Goal: Task Accomplishment & Management: Manage account settings

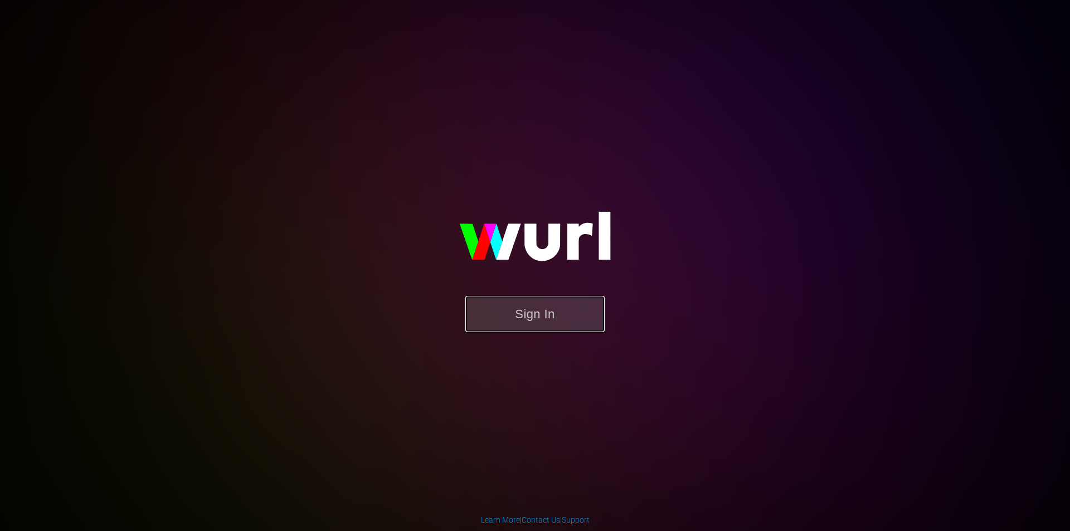
click at [519, 323] on button "Sign In" at bounding box center [534, 314] width 139 height 36
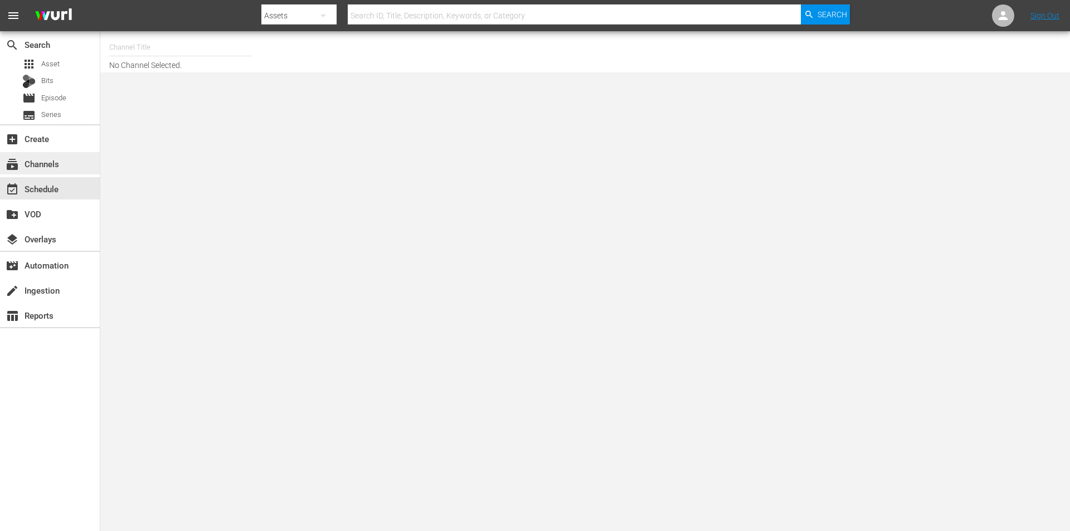
click at [64, 154] on div "subscriptions Channels" at bounding box center [50, 163] width 100 height 22
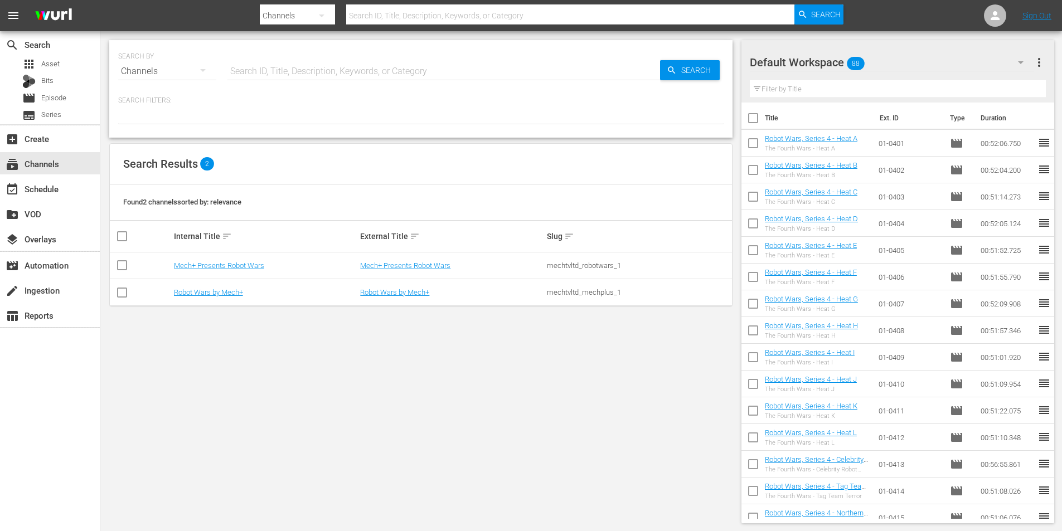
click at [210, 286] on td "Robot Wars by Mech+" at bounding box center [265, 292] width 187 height 27
click at [210, 290] on link "Robot Wars by Mech+" at bounding box center [208, 292] width 69 height 8
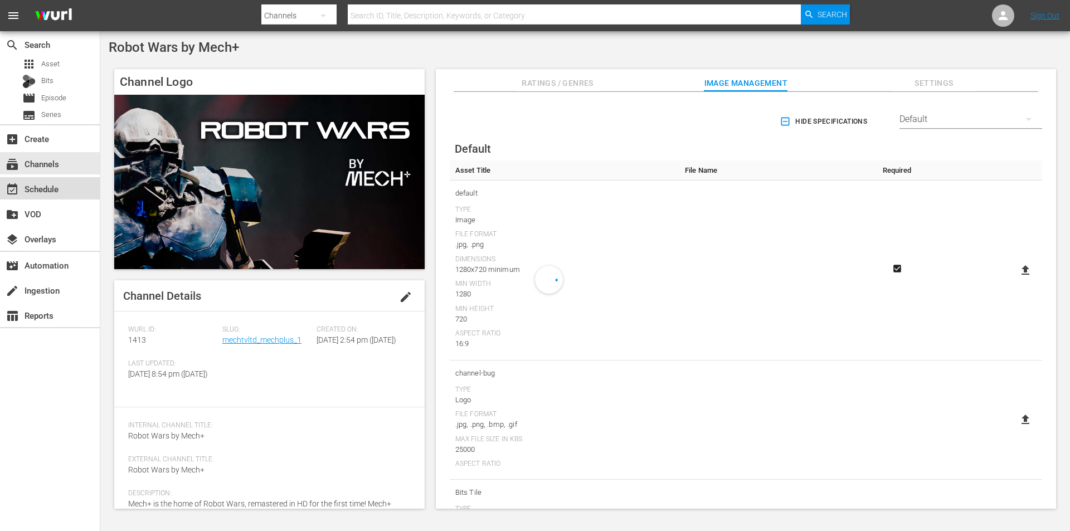
click at [52, 189] on div "event_available Schedule" at bounding box center [31, 187] width 62 height 10
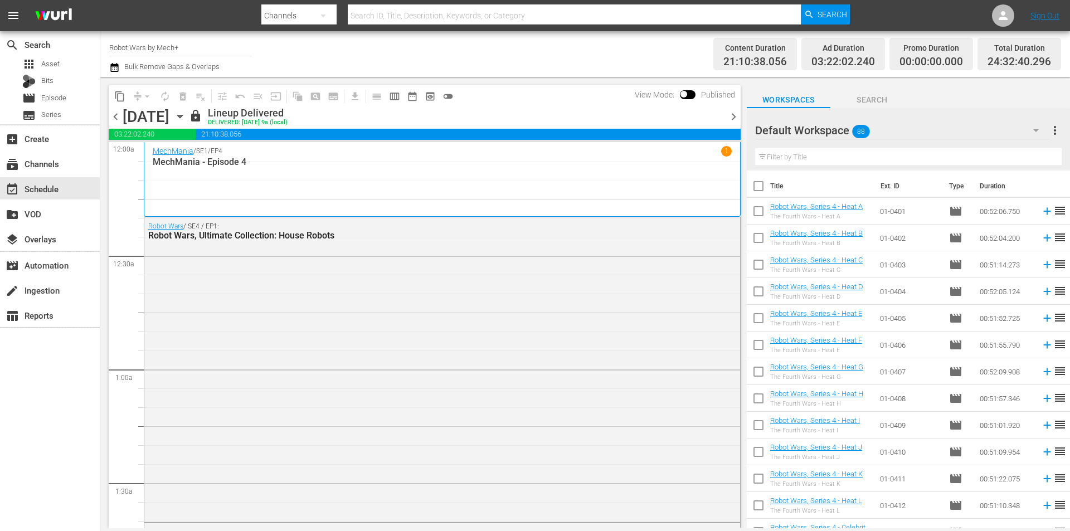
click at [735, 116] on span "chevron_right" at bounding box center [734, 117] width 14 height 14
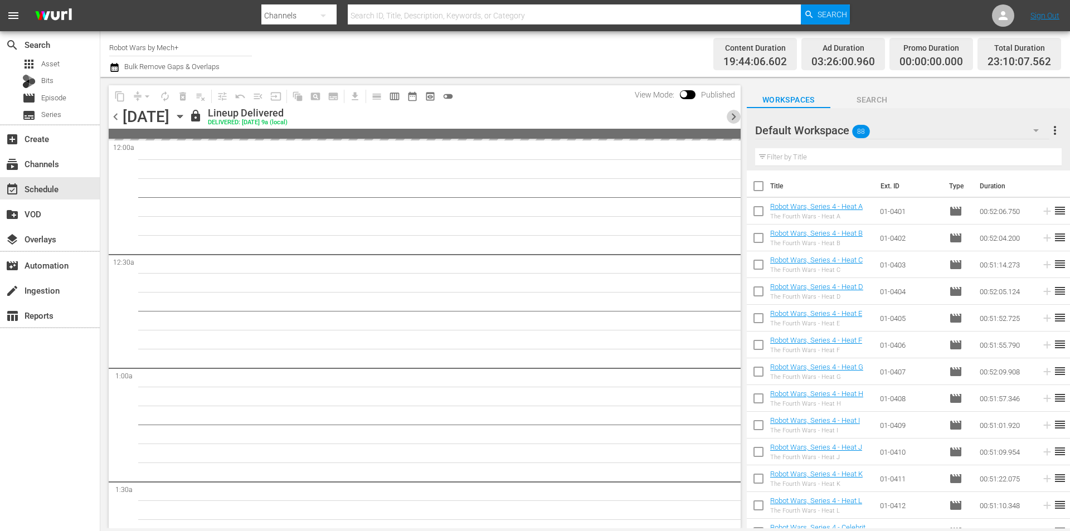
click at [735, 116] on span "chevron_right" at bounding box center [734, 117] width 14 height 14
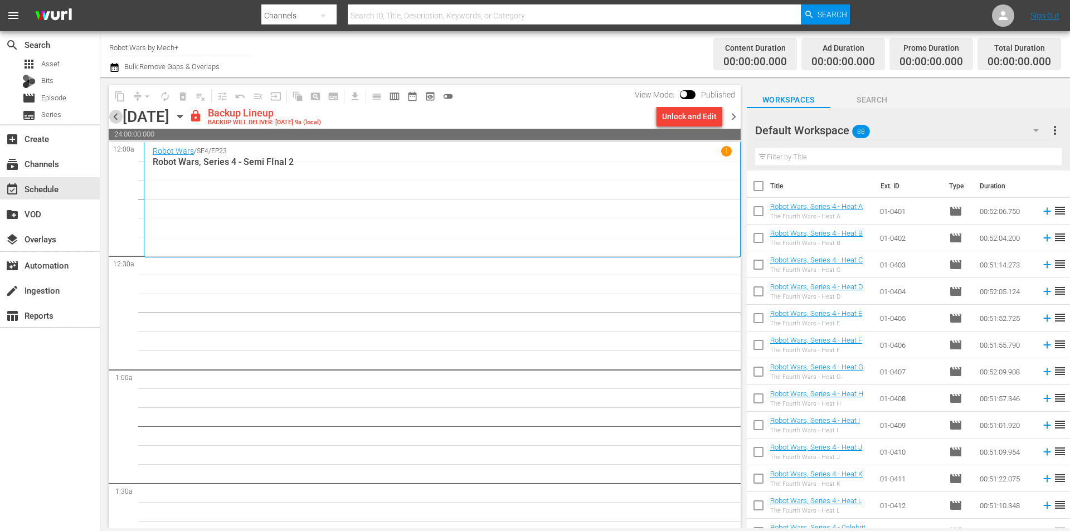
click at [115, 116] on span "chevron_left" at bounding box center [116, 117] width 14 height 14
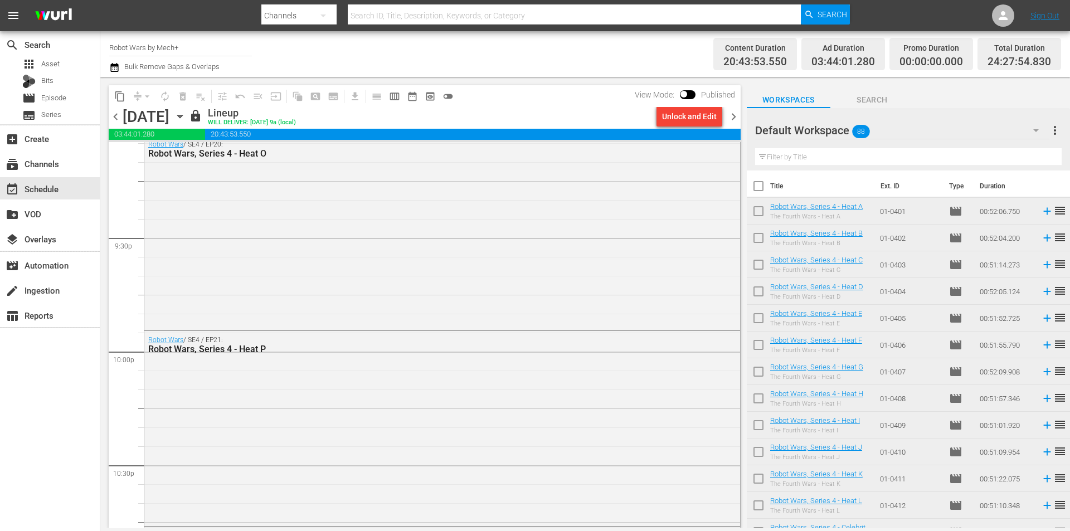
scroll to position [5186, 0]
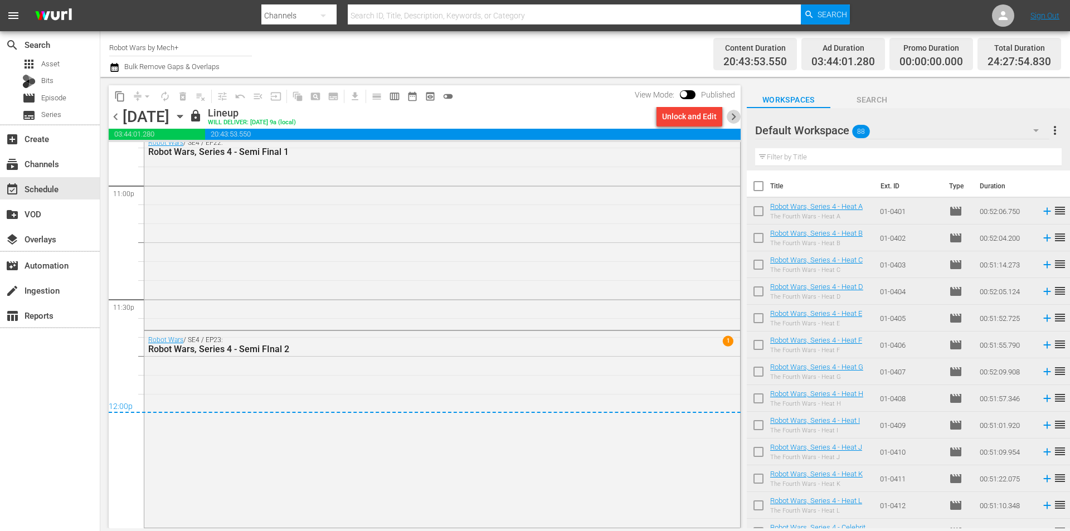
click at [731, 114] on span "chevron_right" at bounding box center [734, 117] width 14 height 14
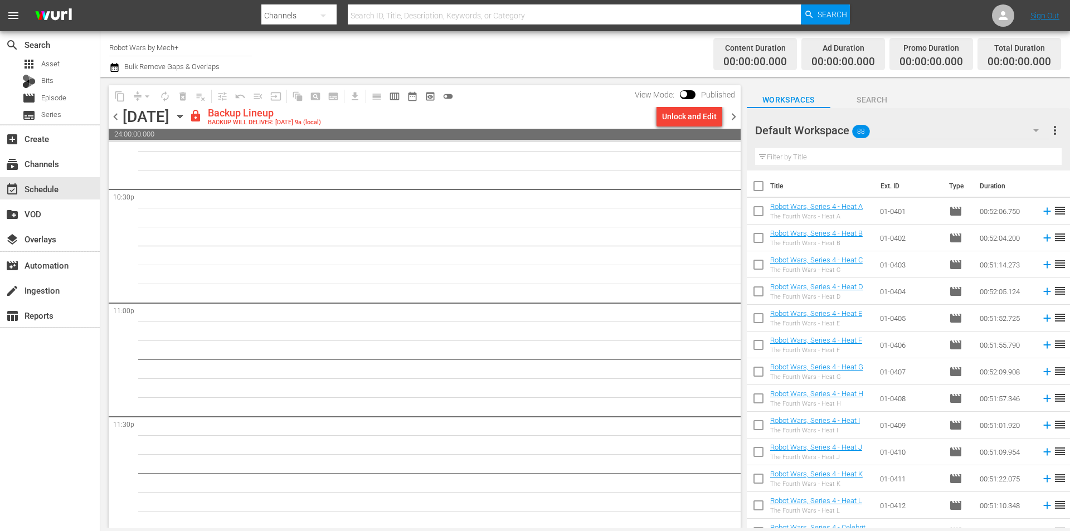
scroll to position [5070, 0]
click at [704, 118] on div "Unlock and Edit" at bounding box center [689, 116] width 55 height 20
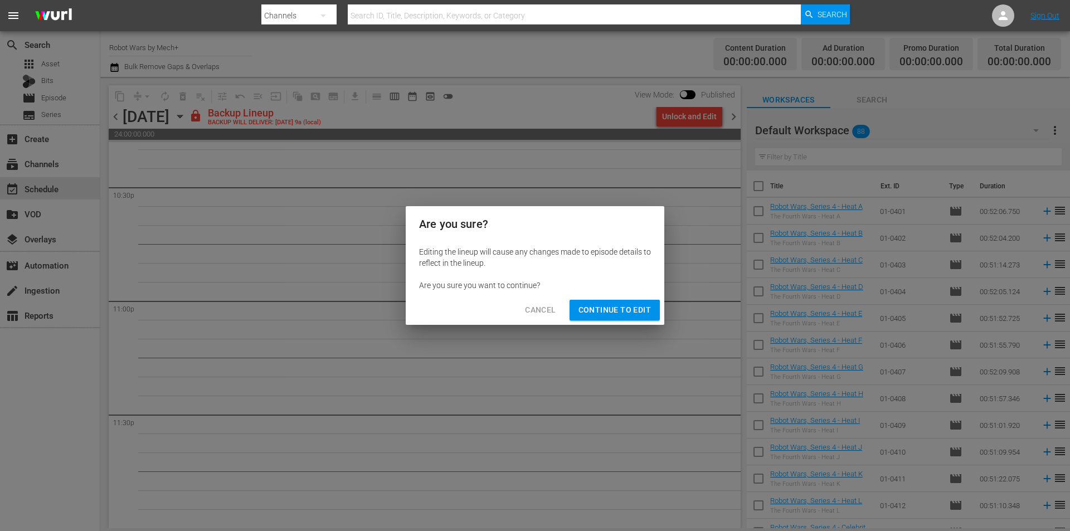
click at [618, 309] on span "Continue to Edit" at bounding box center [614, 310] width 72 height 14
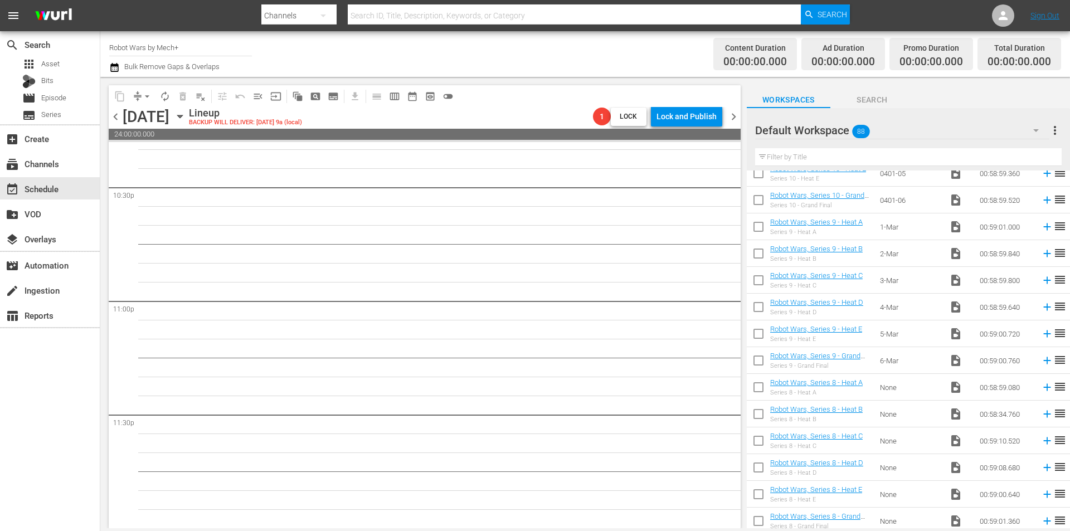
scroll to position [1854, 0]
click at [763, 416] on input "checkbox" at bounding box center [758, 418] width 23 height 23
checkbox input "true"
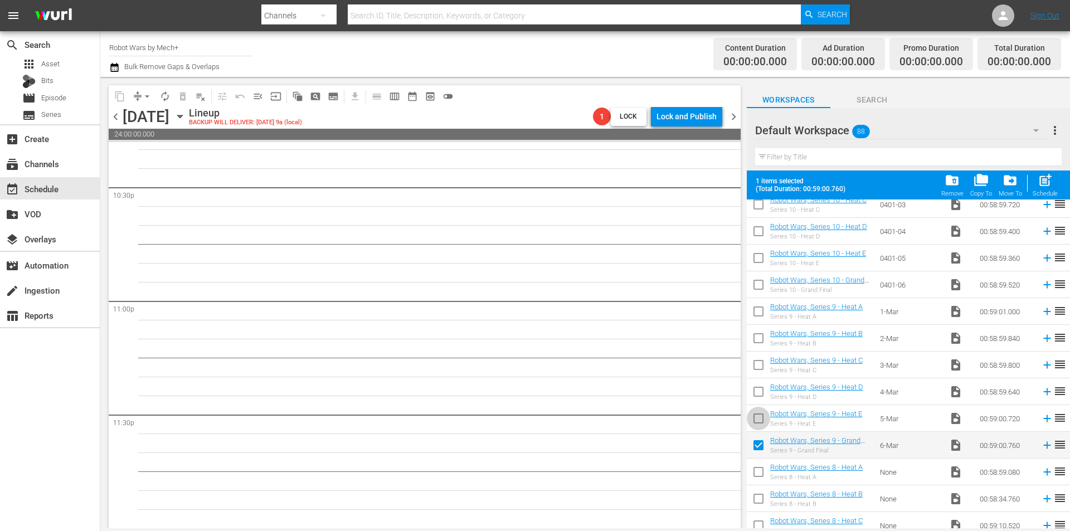
click at [763, 416] on input "checkbox" at bounding box center [758, 420] width 23 height 23
checkbox input "true"
click at [761, 396] on input "checkbox" at bounding box center [758, 393] width 23 height 23
checkbox input "true"
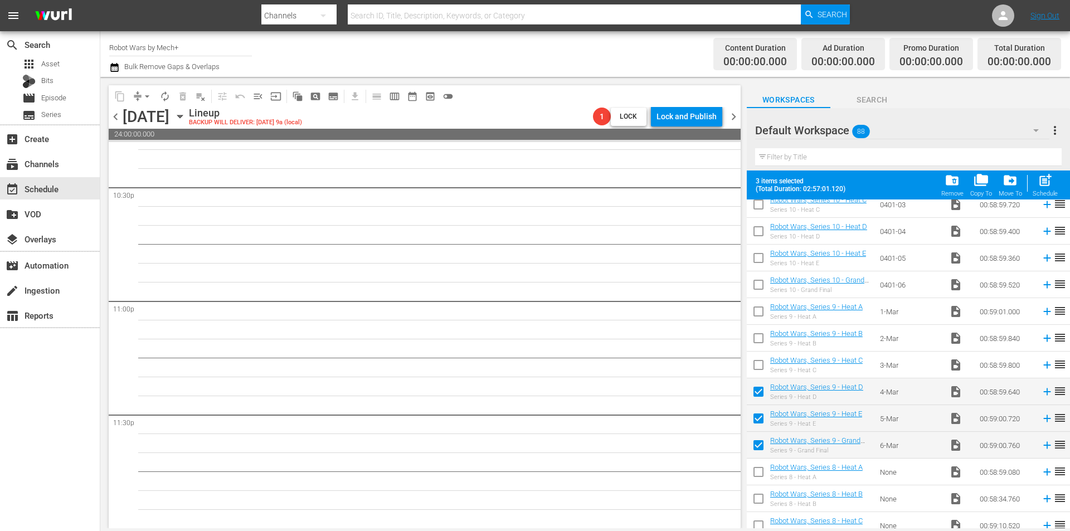
click at [763, 369] on input "checkbox" at bounding box center [758, 367] width 23 height 23
checkbox input "true"
click at [757, 343] on input "checkbox" at bounding box center [758, 340] width 23 height 23
checkbox input "true"
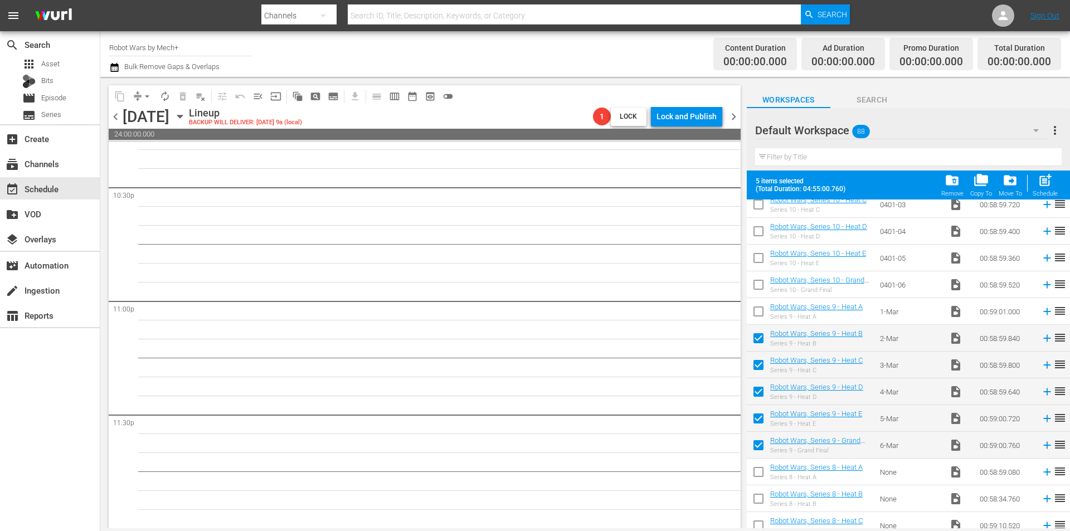
click at [759, 315] on input "checkbox" at bounding box center [758, 313] width 23 height 23
click at [1044, 187] on span "post_add" at bounding box center [1045, 180] width 15 height 15
checkbox input "false"
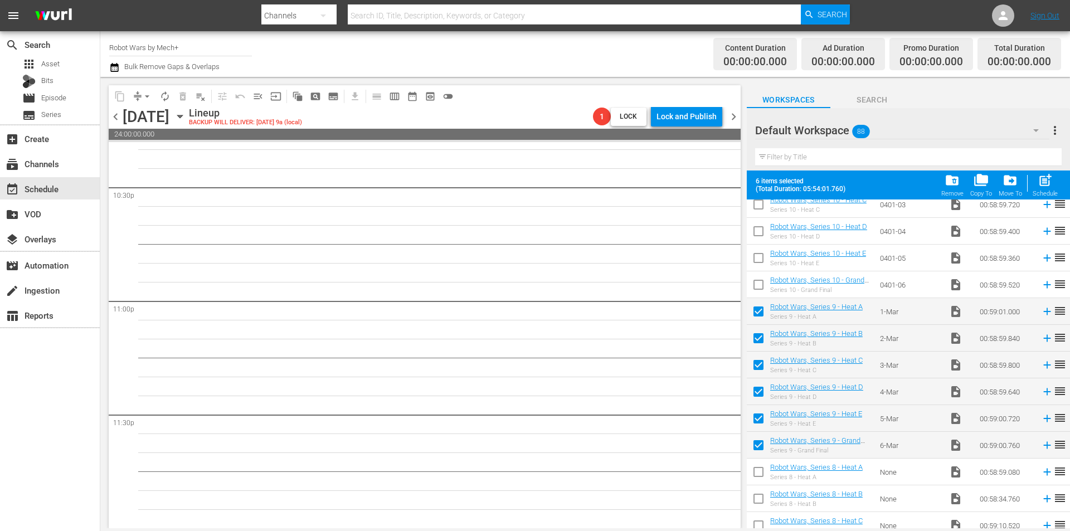
checkbox input "false"
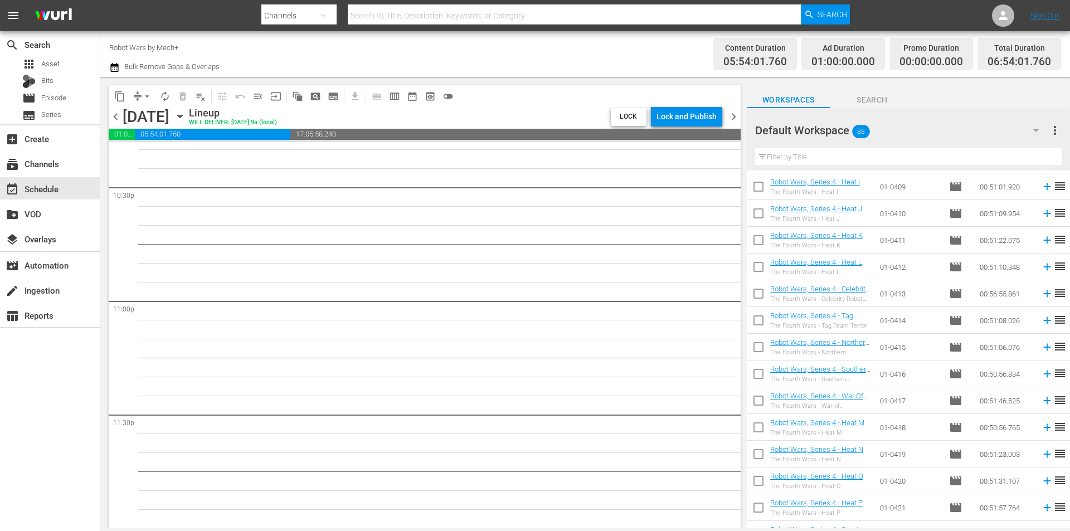
scroll to position [461, 0]
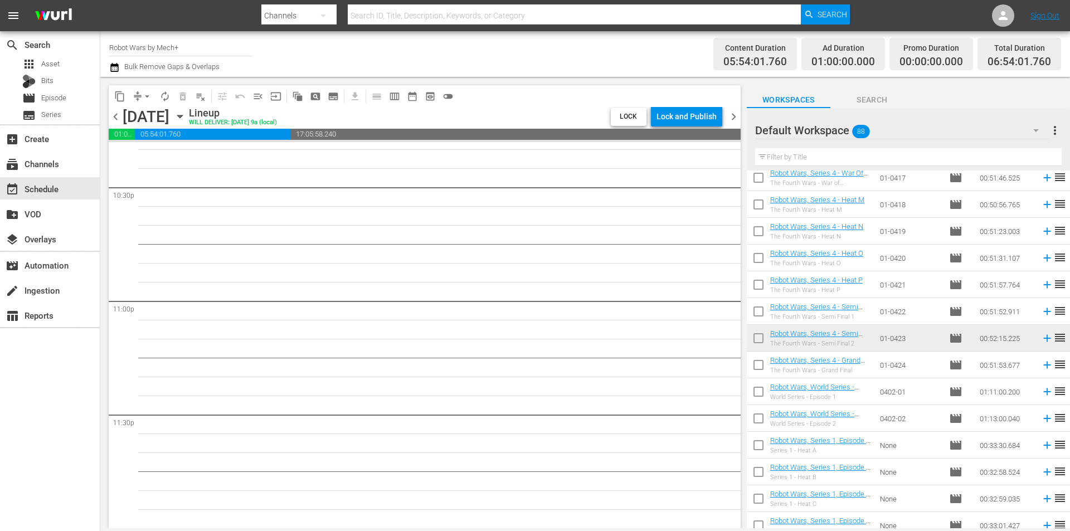
click at [753, 369] on input "checkbox" at bounding box center [758, 367] width 23 height 23
checkbox input "true"
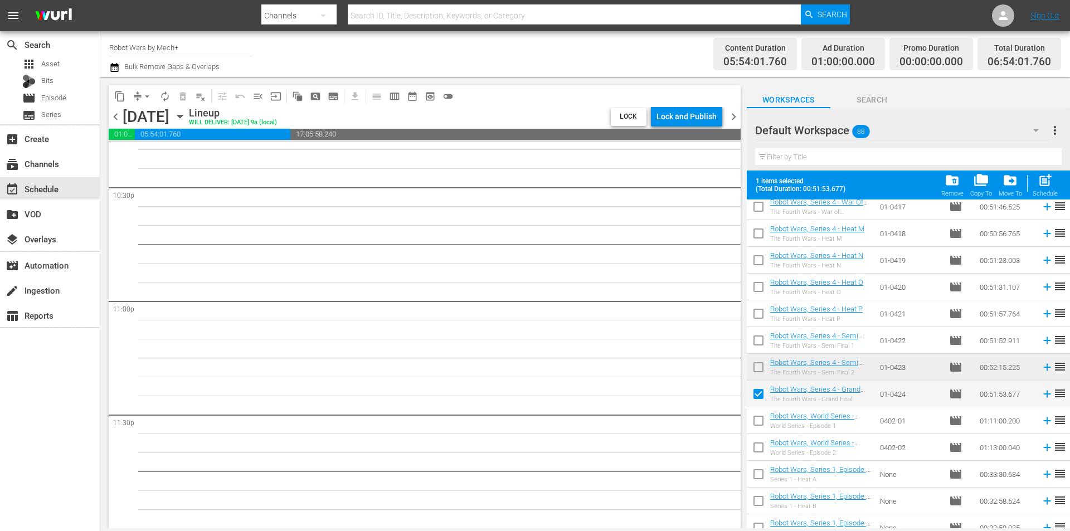
click at [753, 369] on input "checkbox" at bounding box center [758, 369] width 23 height 23
checkbox input "true"
click at [760, 340] on input "checkbox" at bounding box center [758, 342] width 23 height 23
checkbox input "true"
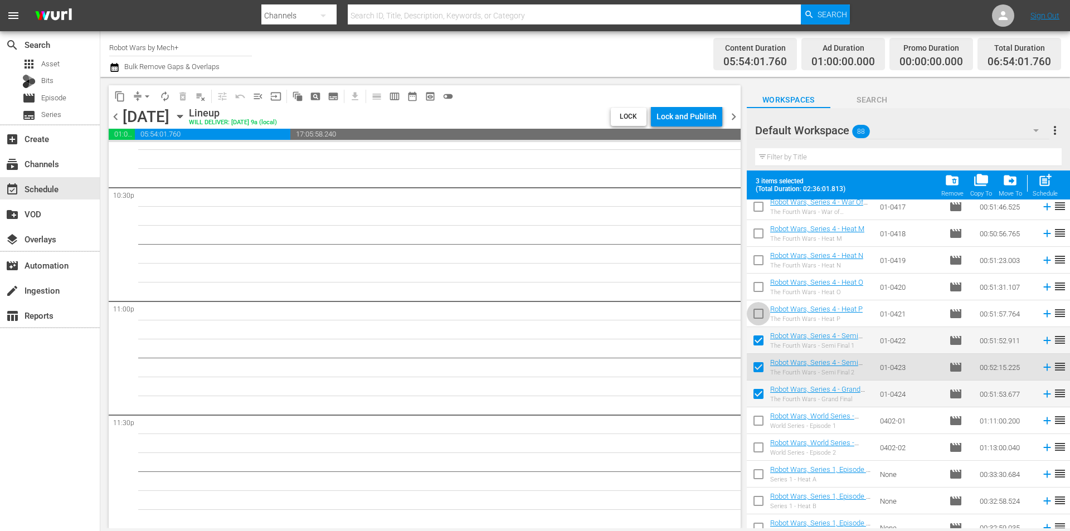
click at [758, 320] on input "checkbox" at bounding box center [758, 315] width 23 height 23
checkbox input "true"
click at [761, 276] on span at bounding box center [758, 286] width 23 height 23
click at [758, 264] on input "checkbox" at bounding box center [758, 262] width 23 height 23
checkbox input "true"
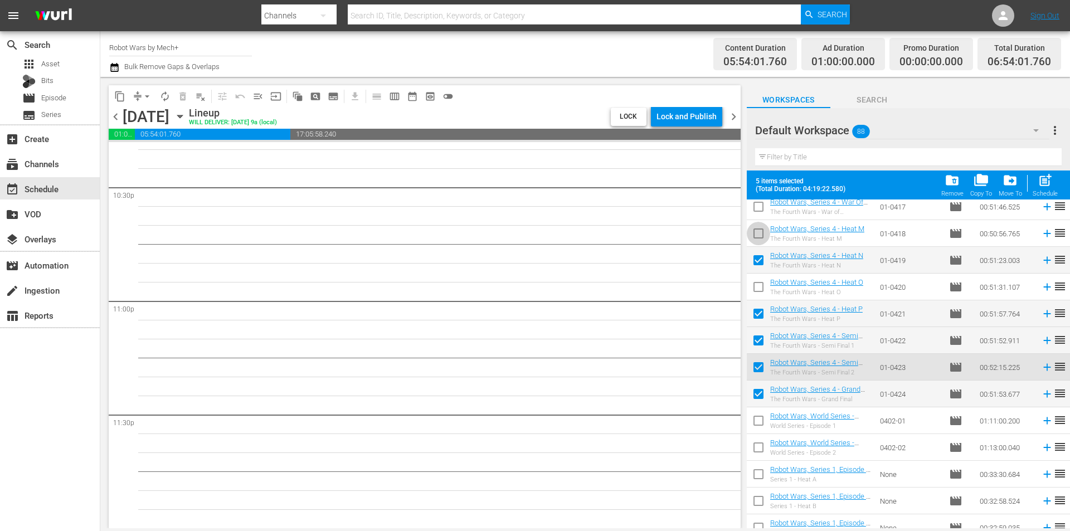
click at [757, 238] on input "checkbox" at bounding box center [758, 235] width 23 height 23
checkbox input "true"
click at [757, 288] on input "checkbox" at bounding box center [758, 288] width 23 height 23
checkbox input "true"
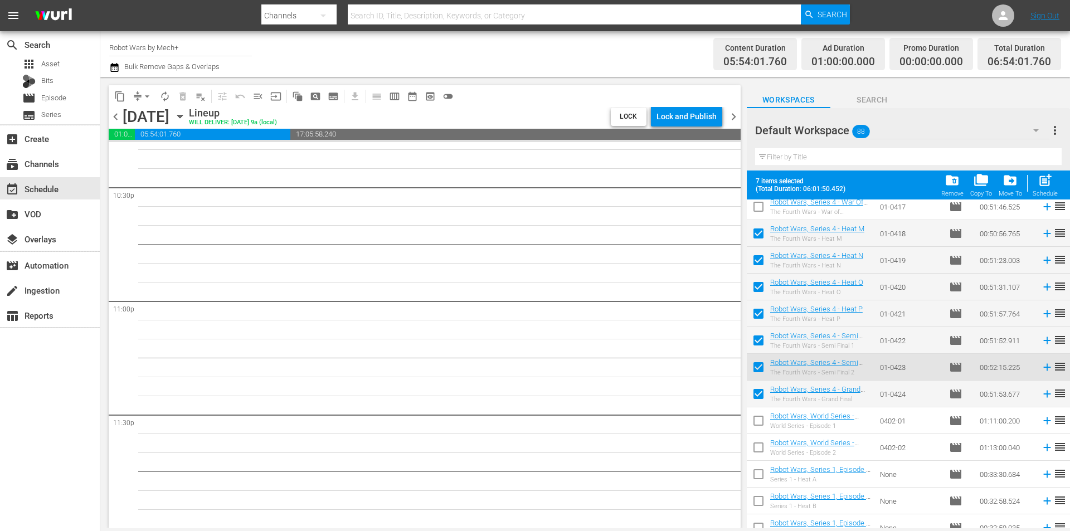
click at [757, 209] on input "checkbox" at bounding box center [758, 208] width 23 height 23
checkbox input "true"
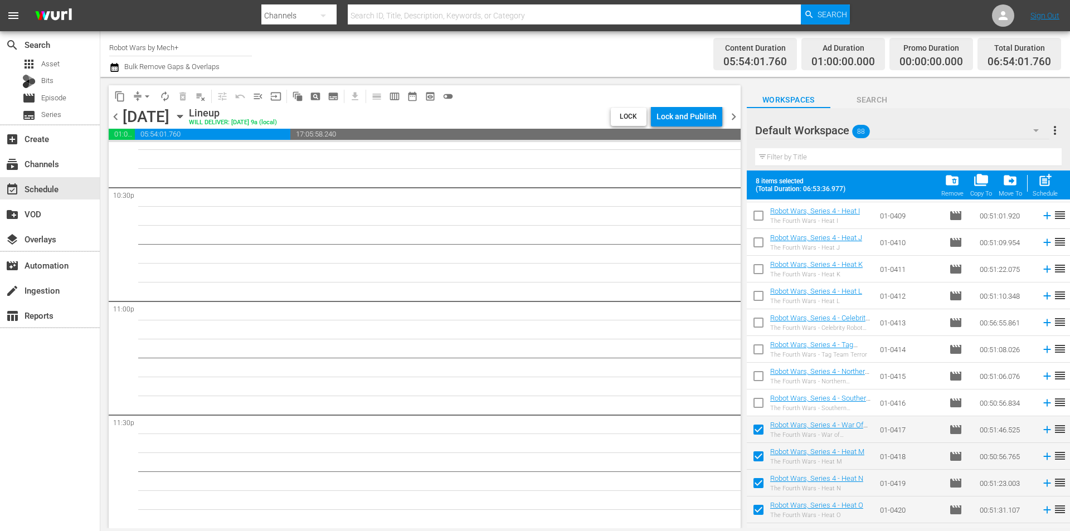
click at [758, 321] on input "checkbox" at bounding box center [758, 324] width 23 height 23
checkbox input "true"
click at [757, 347] on input "checkbox" at bounding box center [758, 351] width 23 height 23
checkbox input "true"
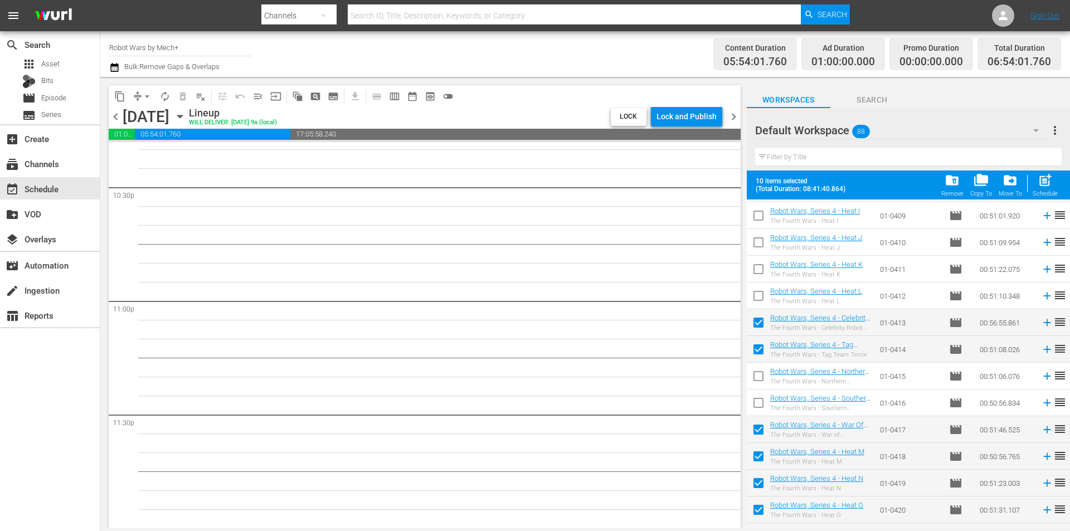
click at [756, 376] on input "checkbox" at bounding box center [758, 378] width 23 height 23
checkbox input "true"
click at [758, 397] on input "checkbox" at bounding box center [758, 404] width 23 height 23
checkbox input "true"
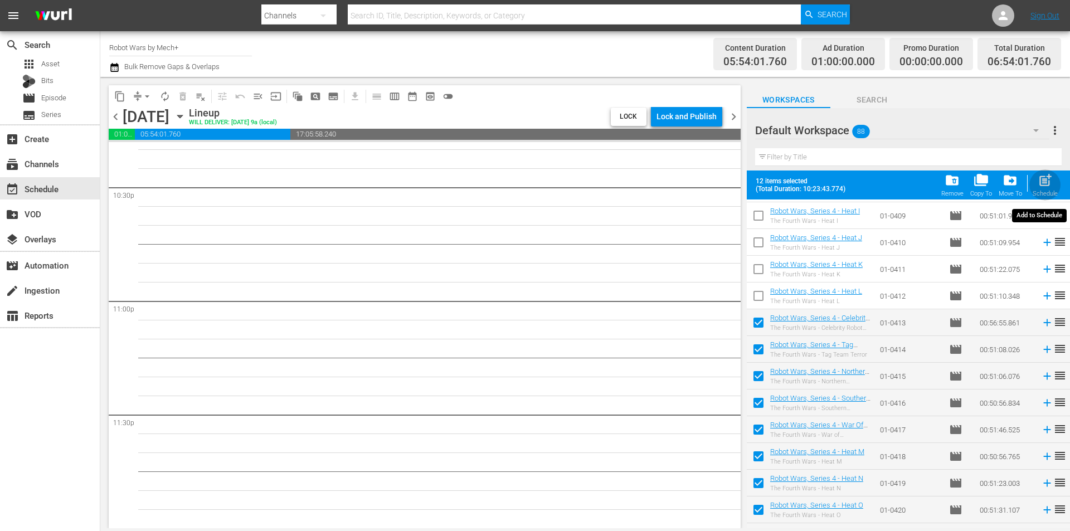
click at [1044, 178] on span "post_add" at bounding box center [1045, 180] width 15 height 15
checkbox input "false"
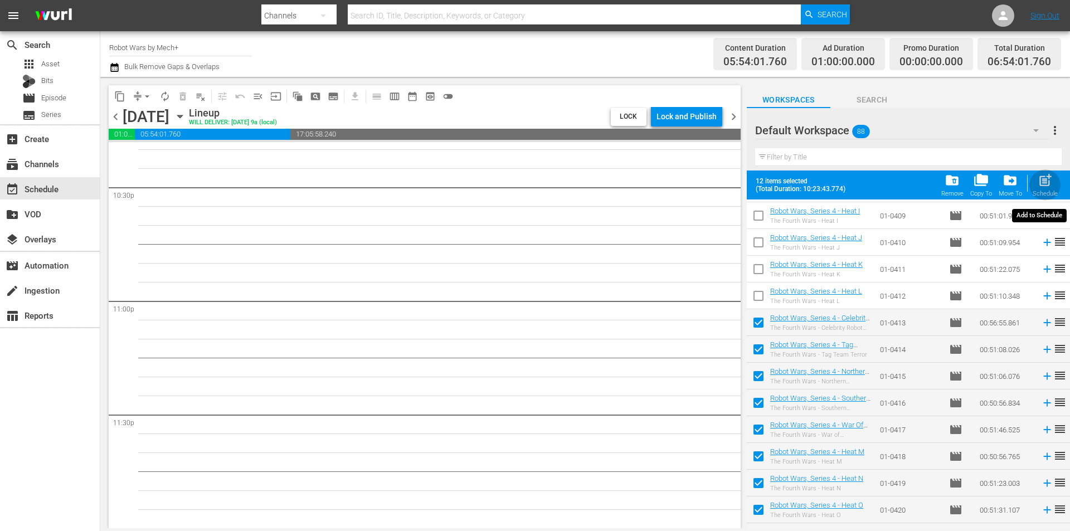
checkbox input "false"
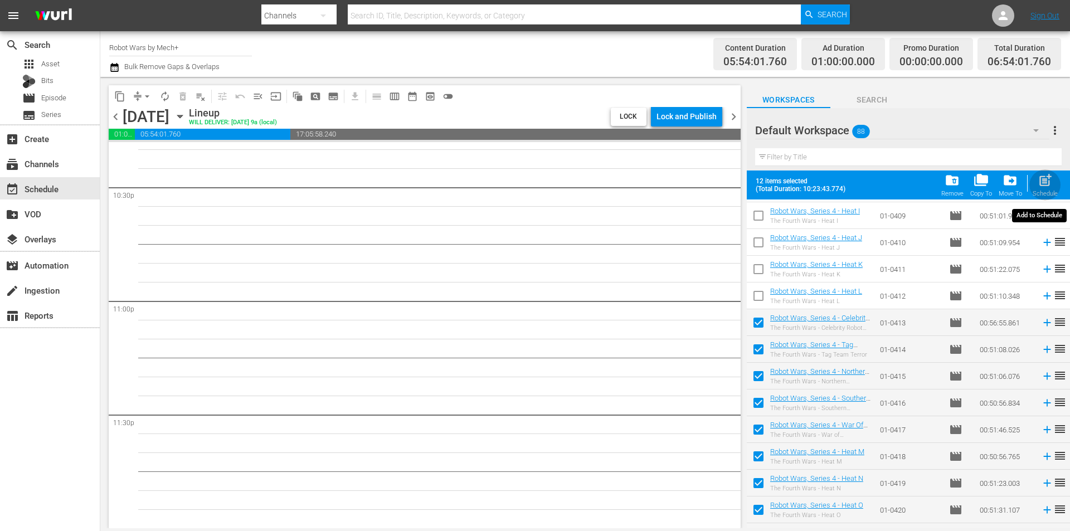
checkbox input "false"
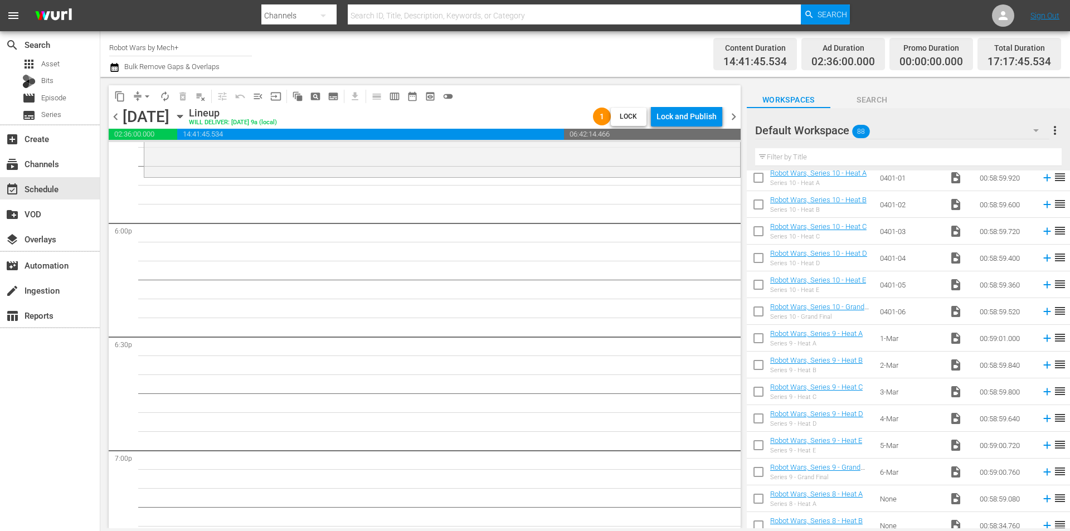
scroll to position [2022, 0]
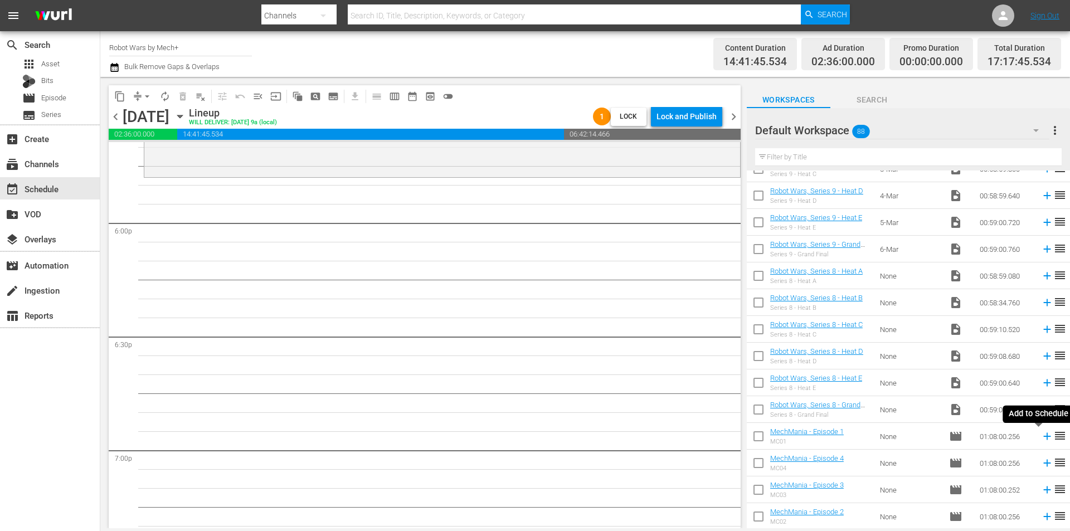
click at [1043, 435] on icon at bounding box center [1046, 436] width 7 height 7
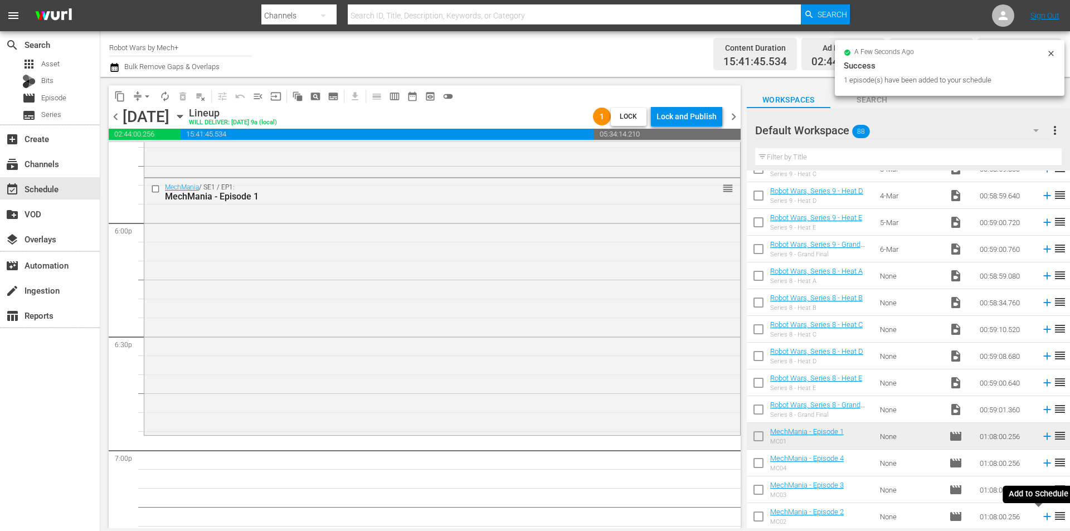
click at [1043, 519] on icon at bounding box center [1046, 516] width 7 height 7
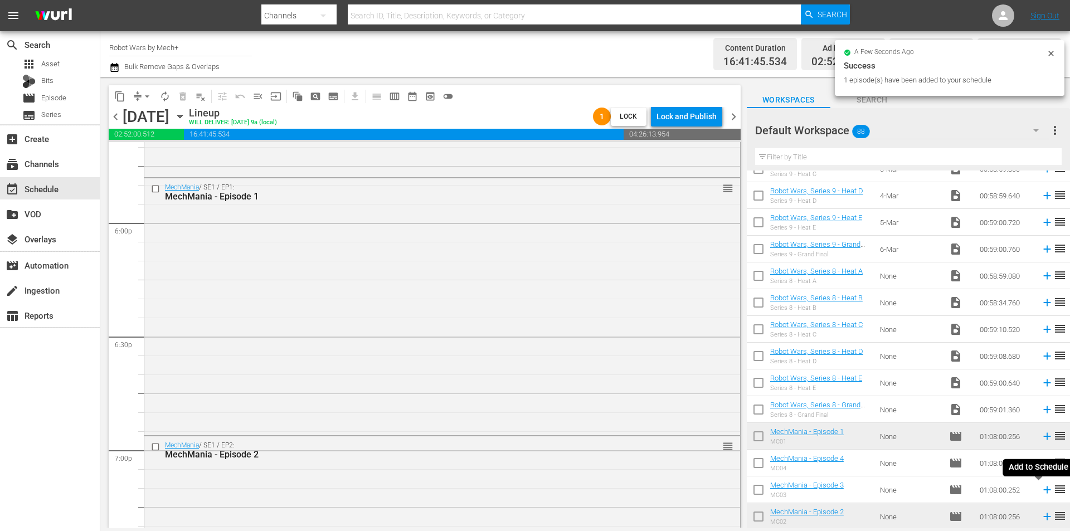
click at [1043, 490] on icon at bounding box center [1046, 489] width 7 height 7
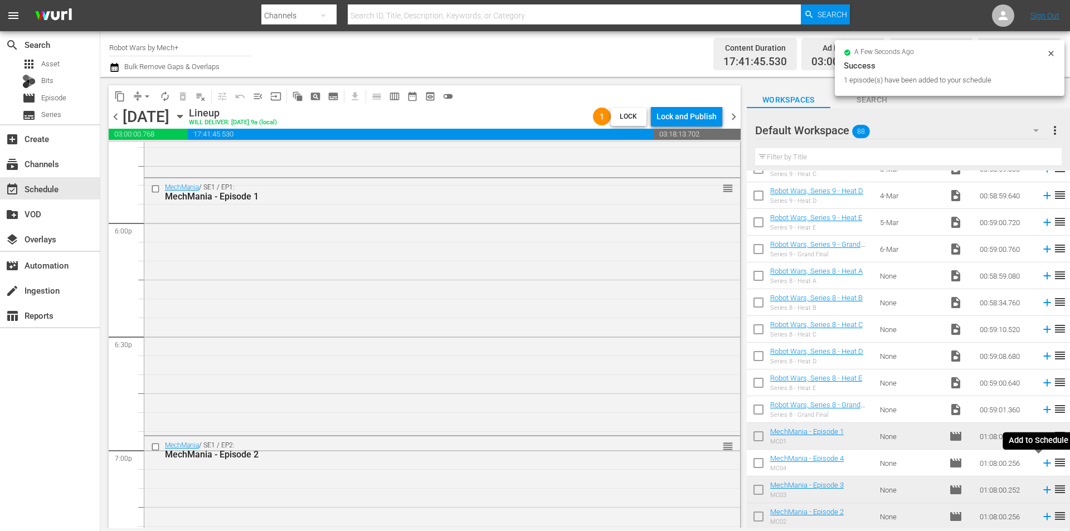
click at [1043, 464] on icon at bounding box center [1046, 463] width 7 height 7
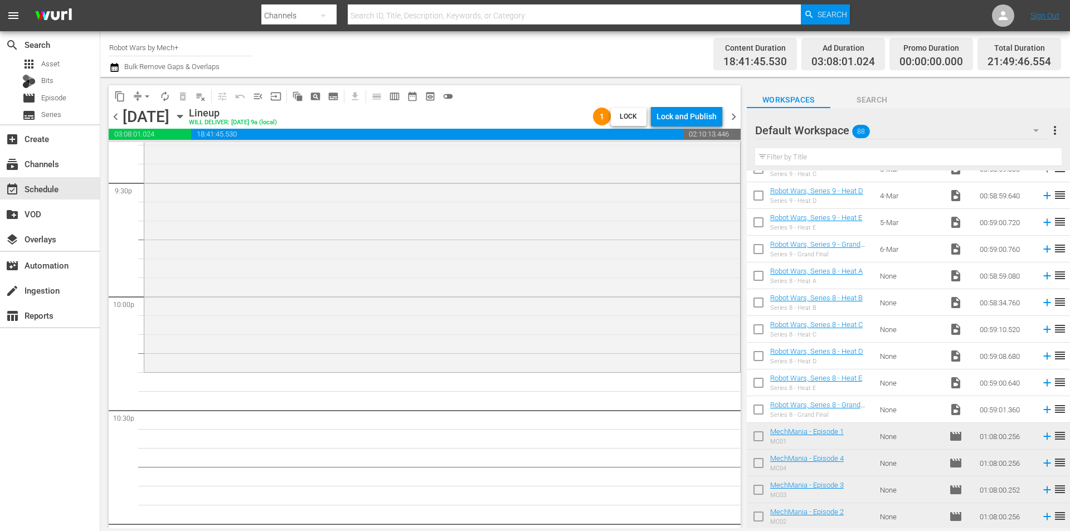
scroll to position [4903, 0]
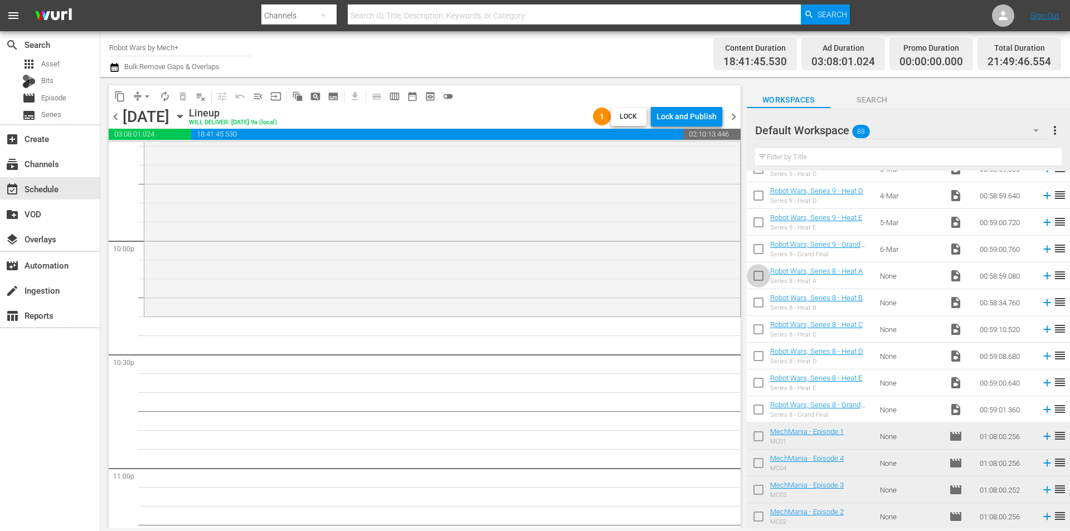
click at [762, 277] on input "checkbox" at bounding box center [758, 277] width 23 height 23
checkbox input "true"
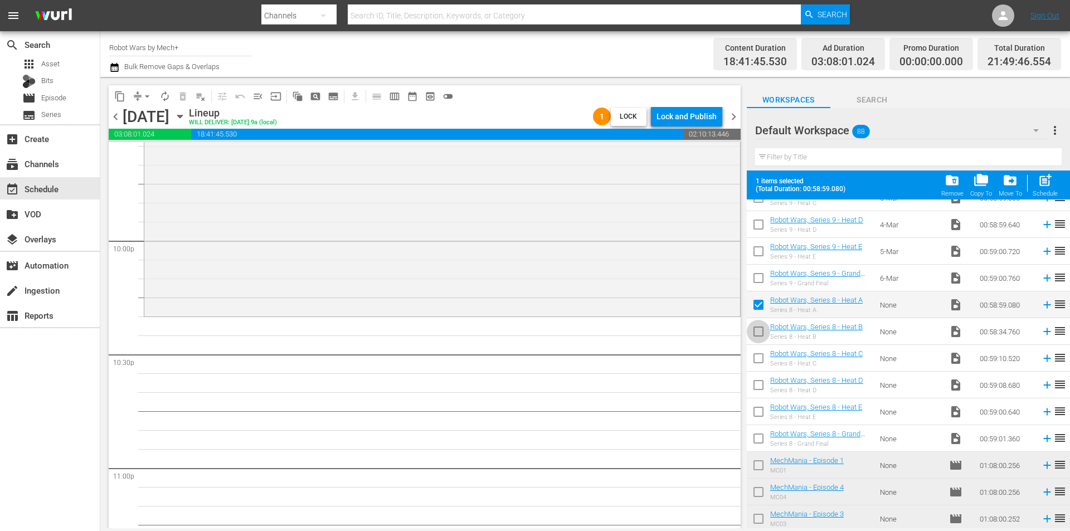
click at [757, 330] on input "checkbox" at bounding box center [758, 333] width 23 height 23
checkbox input "true"
click at [1044, 184] on span "post_add" at bounding box center [1045, 180] width 15 height 15
checkbox input "false"
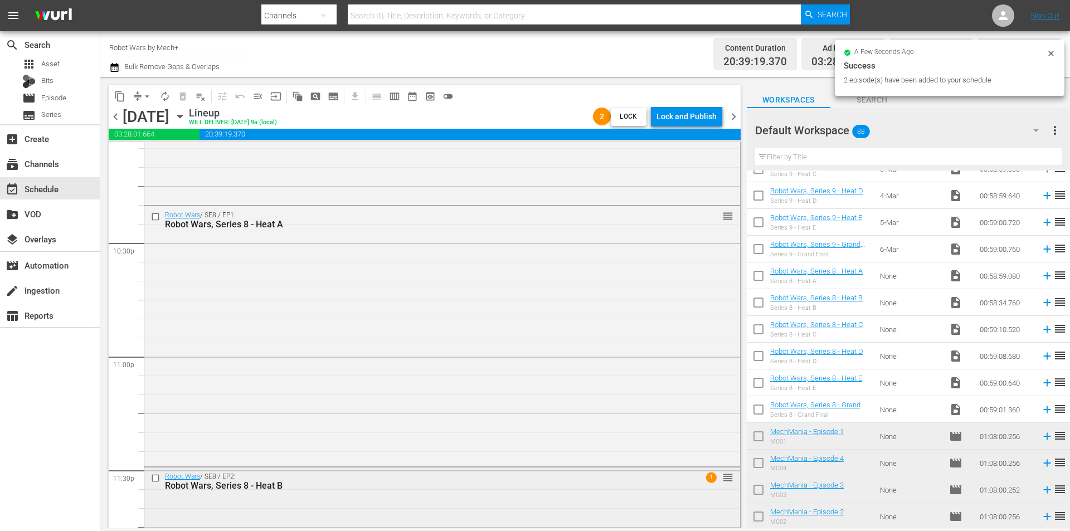
scroll to position [5213, 0]
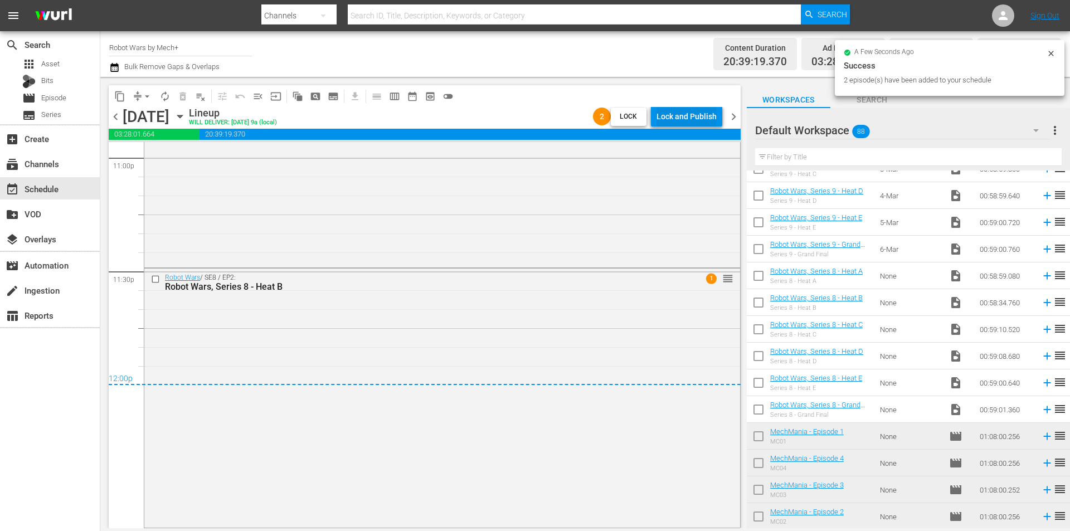
click at [679, 115] on div "Lock and Publish" at bounding box center [686, 116] width 60 height 20
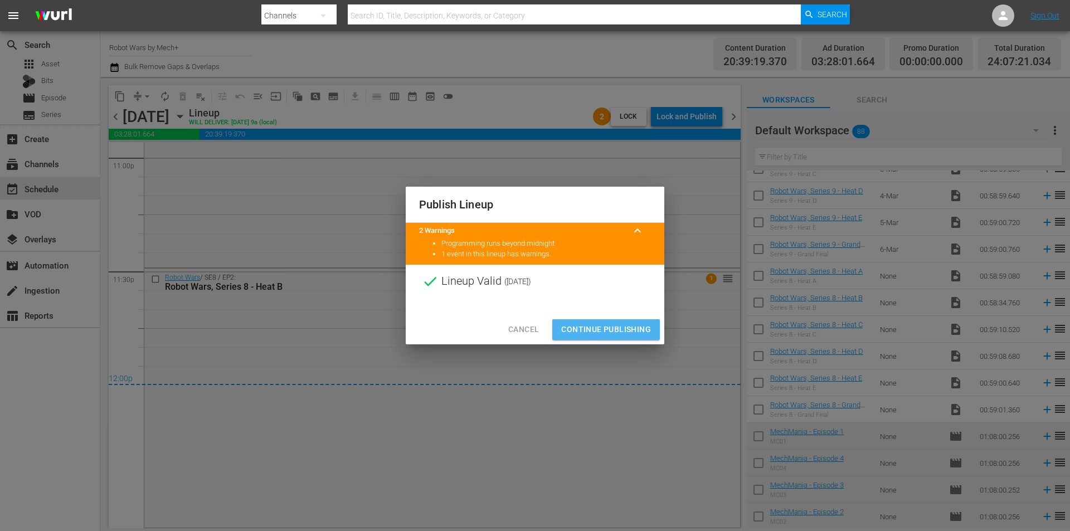
click at [597, 325] on span "Continue Publishing" at bounding box center [606, 330] width 90 height 14
